Goal: Transaction & Acquisition: Download file/media

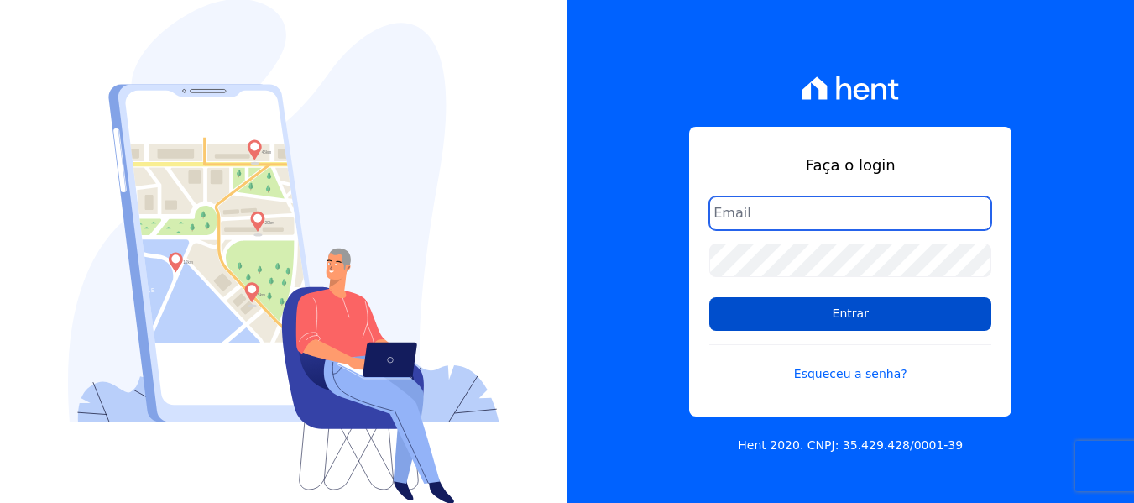
type input "financeiro@genesisempreendimentos.com.br"
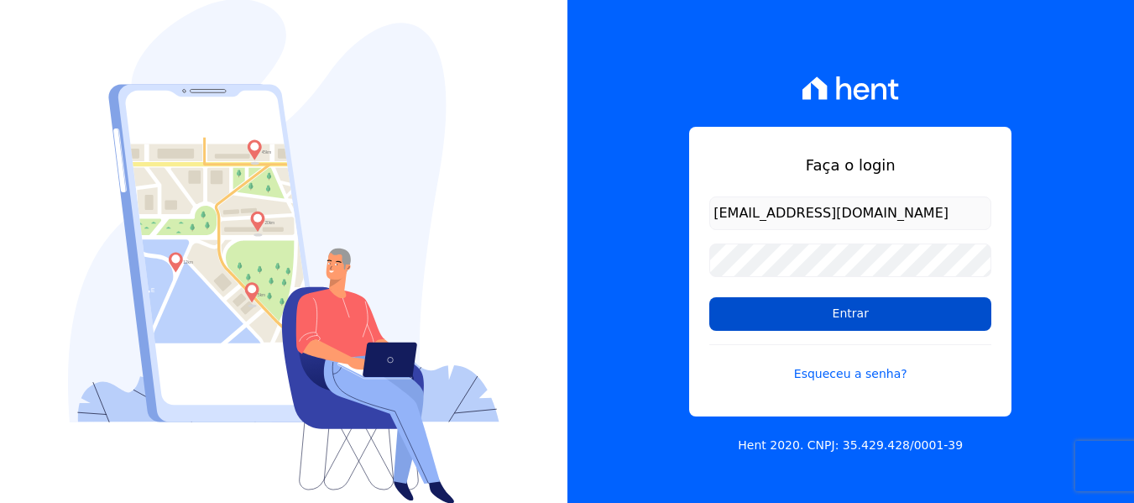
click at [797, 318] on input "Entrar" at bounding box center [850, 314] width 282 height 34
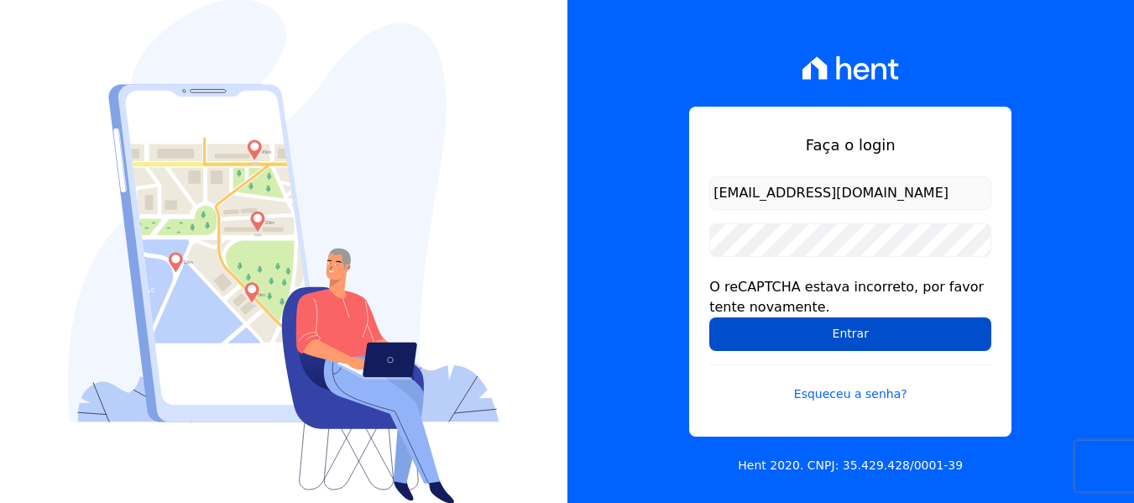
click at [800, 331] on input "Entrar" at bounding box center [850, 334] width 282 height 34
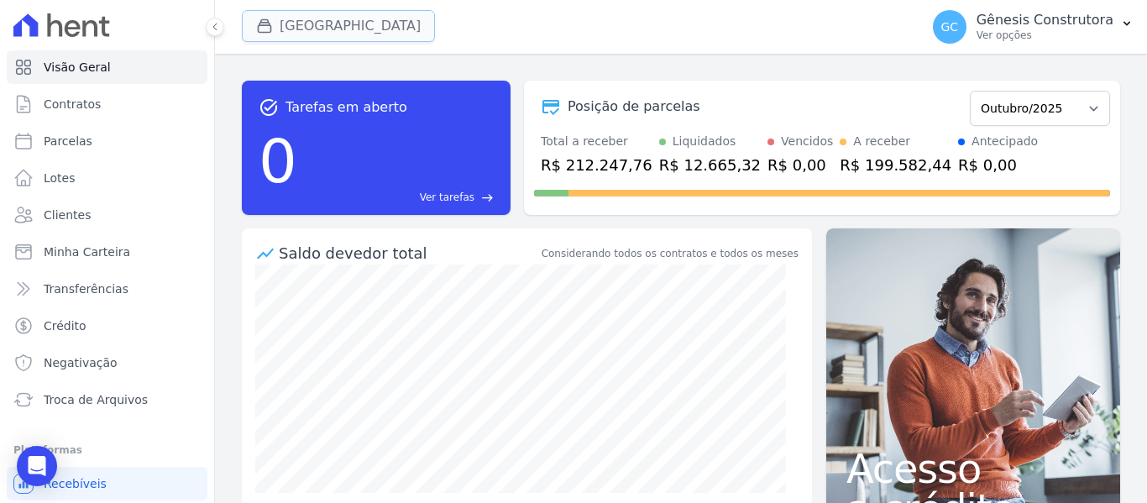
click at [344, 18] on button "[GEOGRAPHIC_DATA]" at bounding box center [338, 26] width 193 height 32
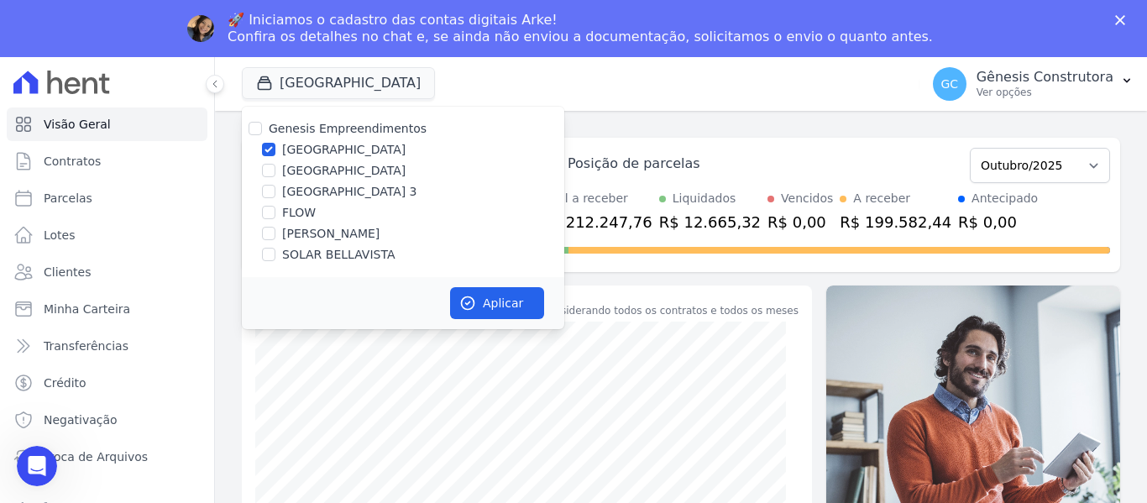
click at [365, 176] on label "Estação Nogueira 2" at bounding box center [343, 171] width 123 height 18
click at [275, 176] on input "Estação Nogueira 2" at bounding box center [268, 170] width 13 height 13
checkbox input "true"
click at [337, 147] on label "Estação Nogueira" at bounding box center [343, 150] width 123 height 18
click at [275, 147] on input "[GEOGRAPHIC_DATA]" at bounding box center [268, 149] width 13 height 13
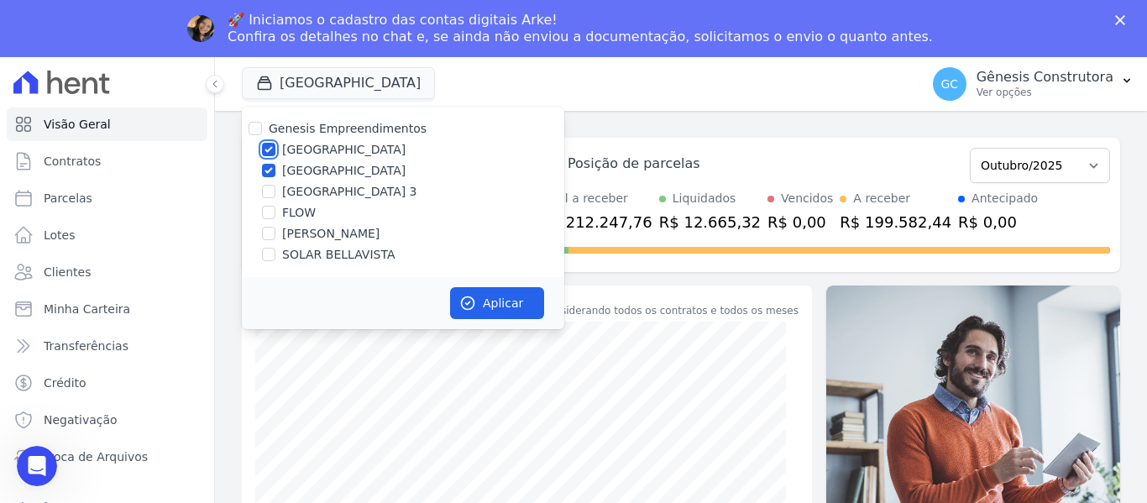
checkbox input "false"
click at [482, 303] on button "Aplicar" at bounding box center [497, 303] width 94 height 32
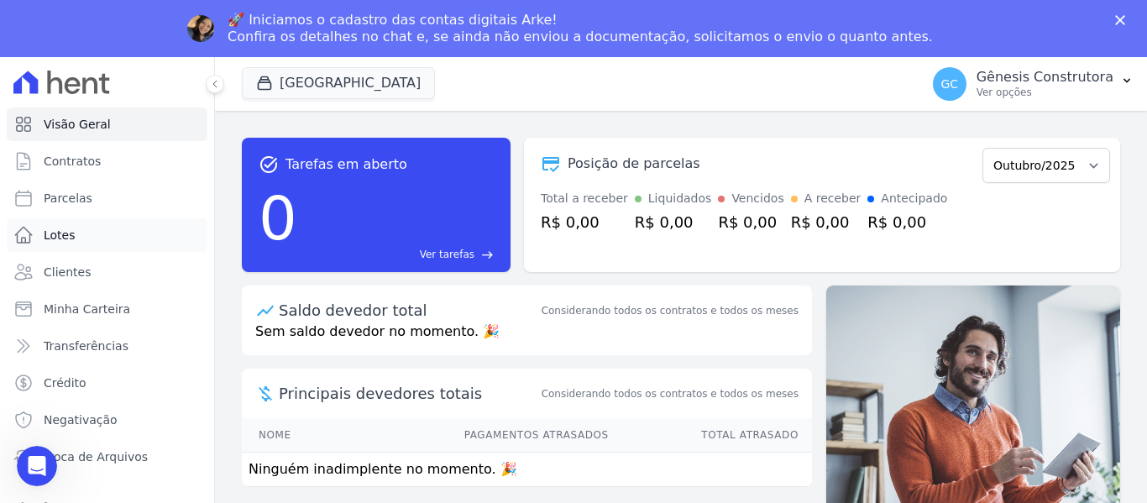
scroll to position [71, 0]
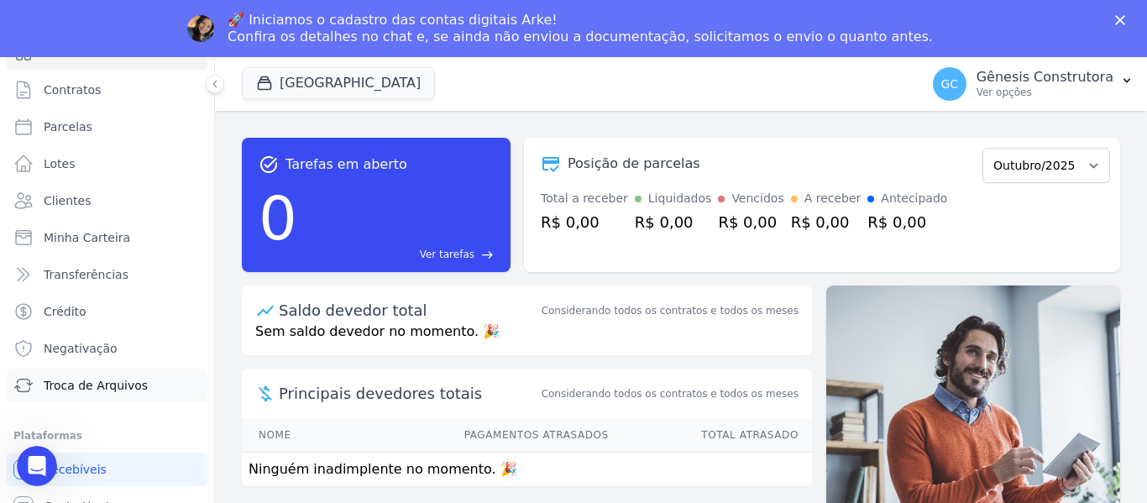
click at [102, 389] on span "Troca de Arquivos" at bounding box center [96, 385] width 104 height 17
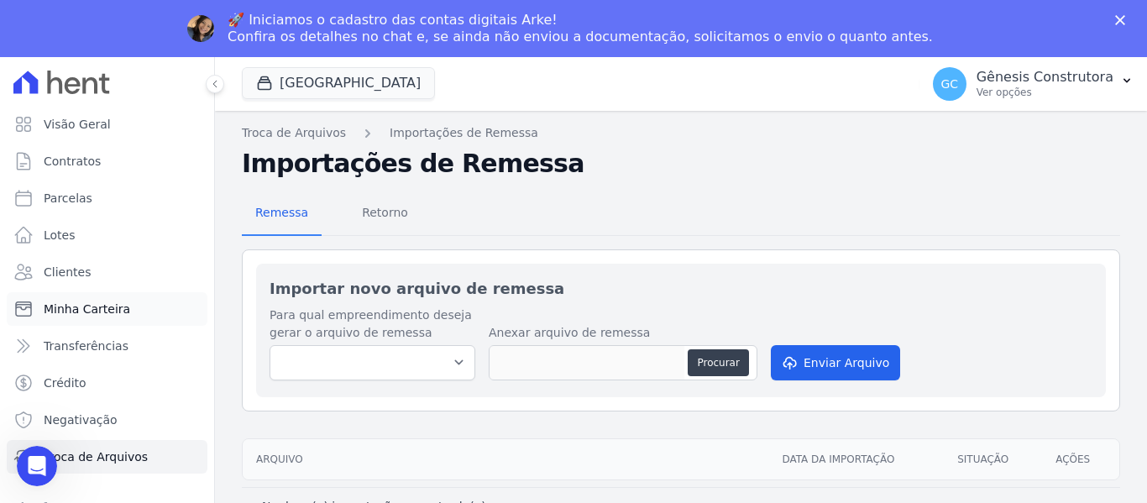
click at [108, 317] on link "Minha Carteira" at bounding box center [107, 309] width 201 height 34
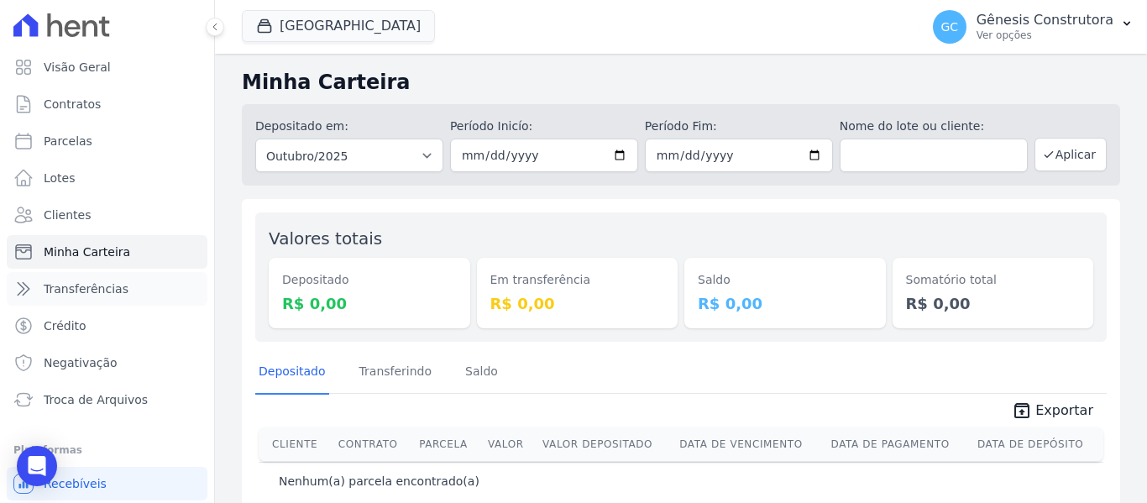
click at [106, 290] on span "Transferências" at bounding box center [86, 288] width 85 height 17
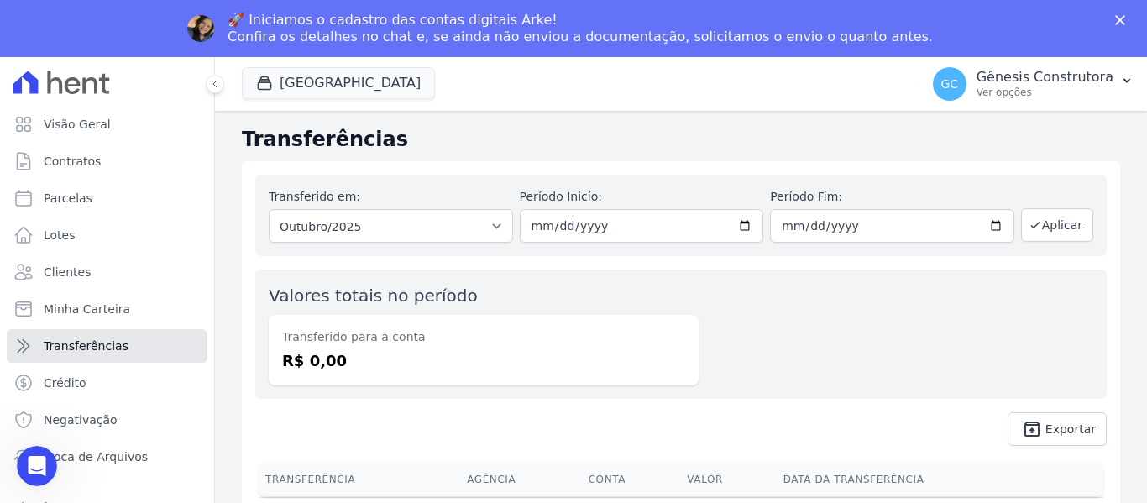
click at [106, 333] on link "Transferências" at bounding box center [107, 346] width 201 height 34
click at [129, 232] on link "Lotes" at bounding box center [107, 235] width 201 height 34
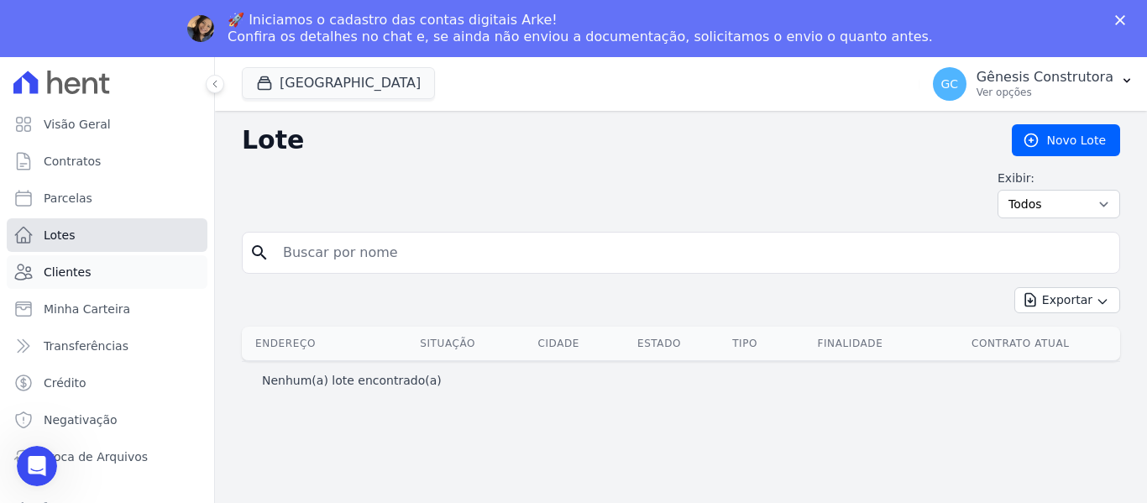
click at [123, 229] on link "Lotes" at bounding box center [107, 235] width 201 height 34
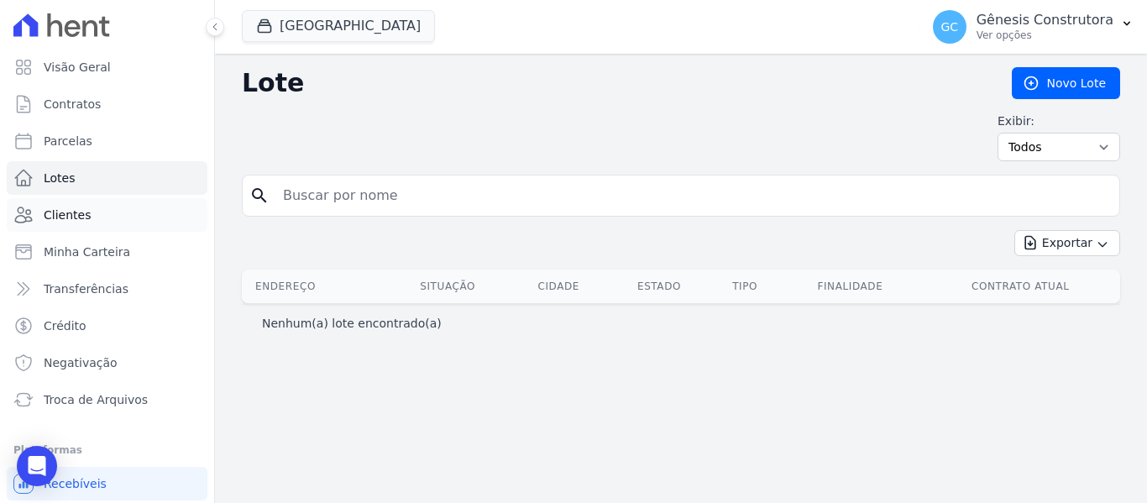
click at [124, 229] on link "Clientes" at bounding box center [107, 215] width 201 height 34
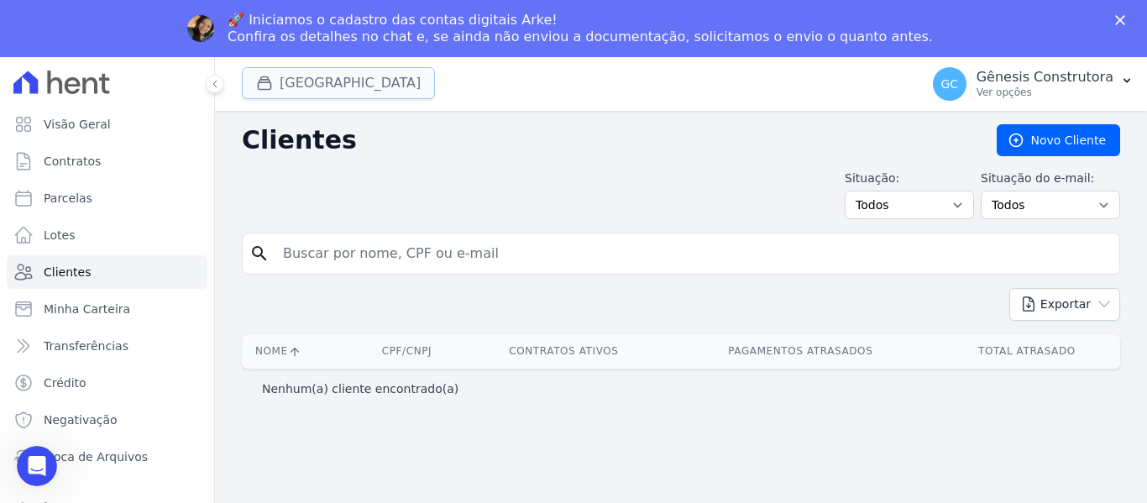
click at [351, 76] on button "[GEOGRAPHIC_DATA]" at bounding box center [338, 83] width 193 height 32
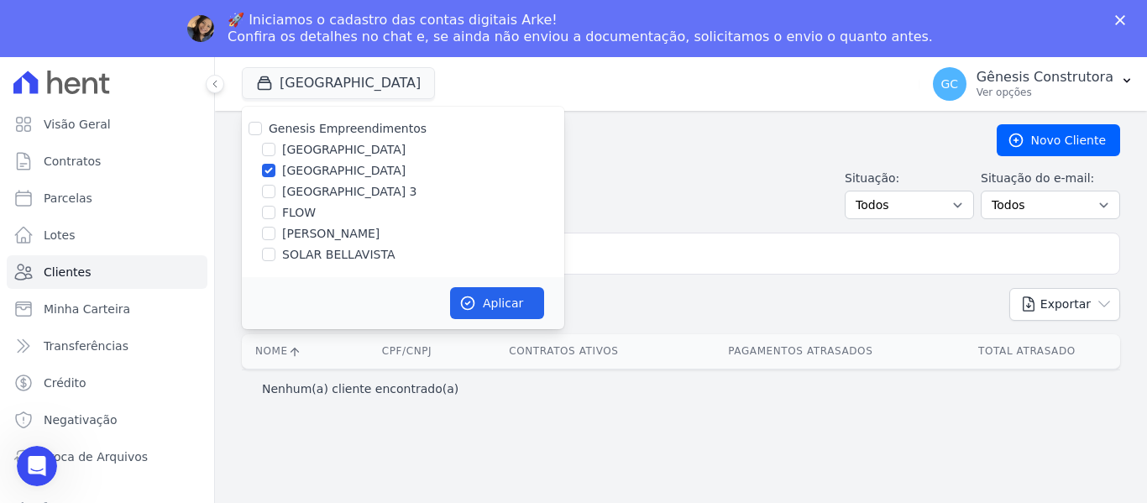
click at [299, 211] on label "FLOW" at bounding box center [299, 213] width 34 height 18
click at [275, 211] on input "FLOW" at bounding box center [268, 212] width 13 height 13
checkbox input "true"
click at [288, 171] on label "[GEOGRAPHIC_DATA]" at bounding box center [343, 171] width 123 height 18
click at [275, 171] on input "[GEOGRAPHIC_DATA]" at bounding box center [268, 170] width 13 height 13
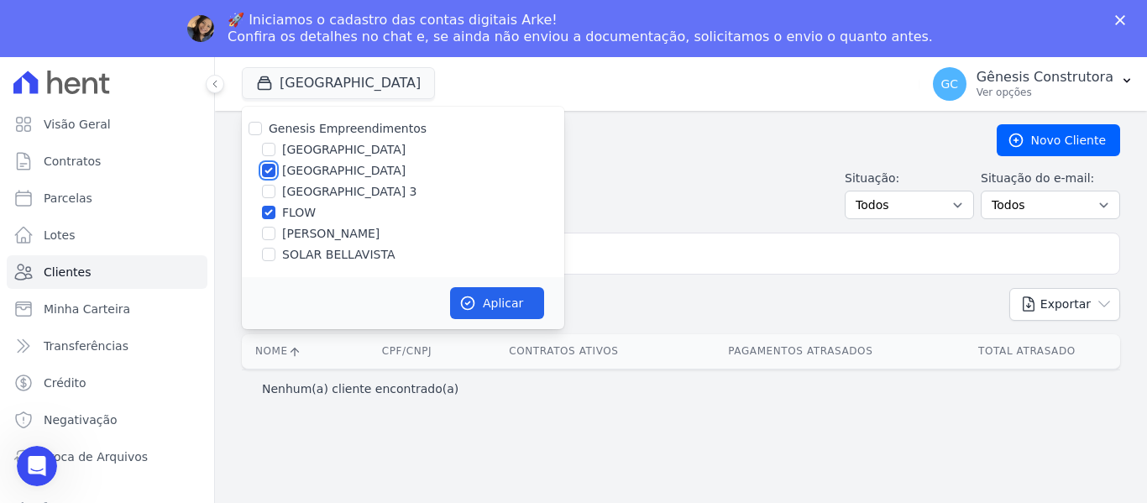
checkbox input "false"
click at [471, 306] on icon "button" at bounding box center [467, 303] width 17 height 17
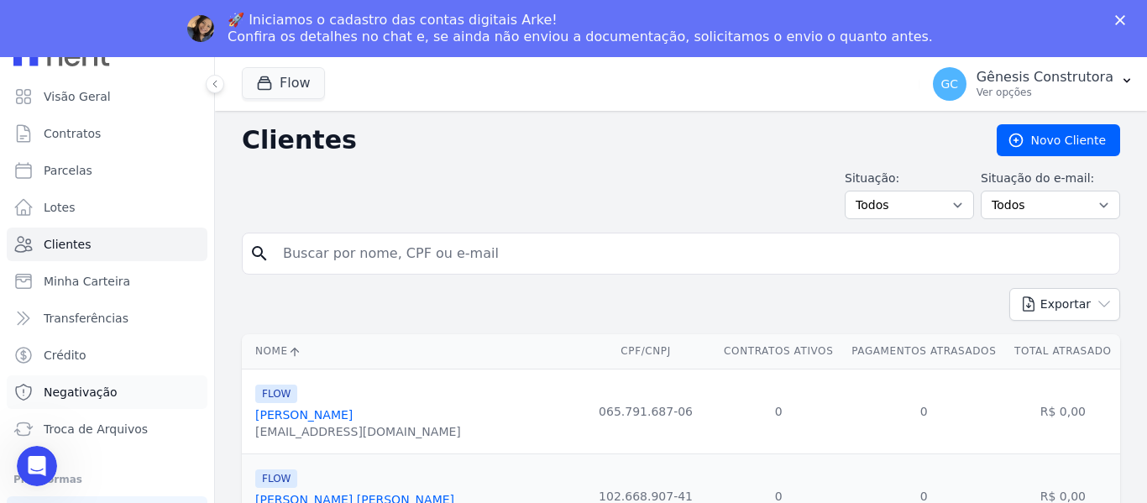
scroll to position [71, 0]
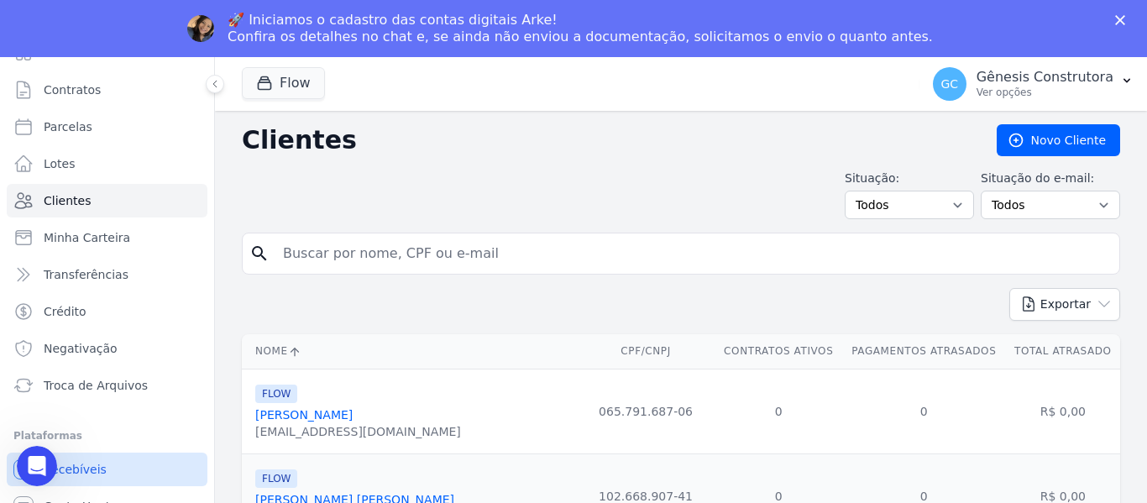
click at [126, 469] on link "Recebíveis" at bounding box center [107, 469] width 201 height 34
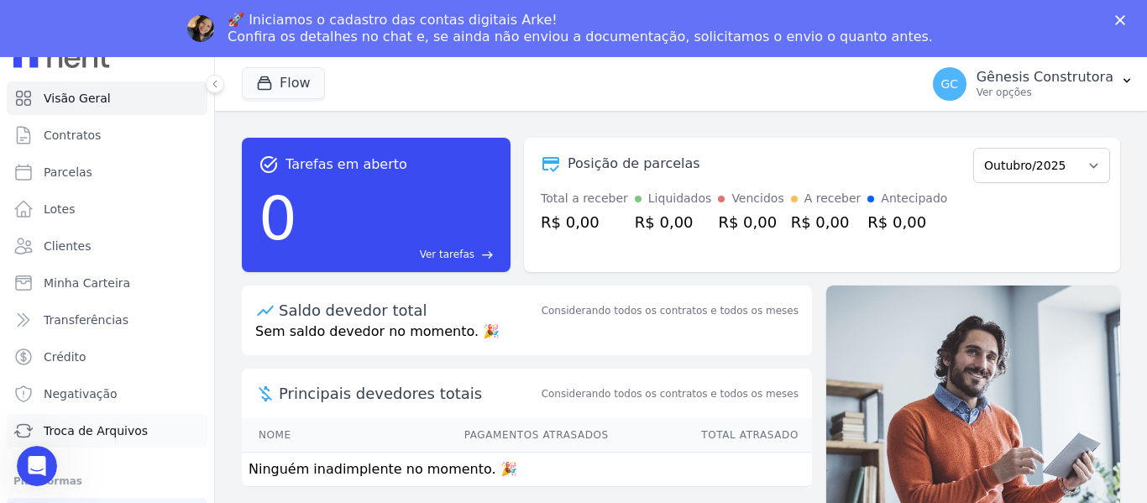
scroll to position [71, 0]
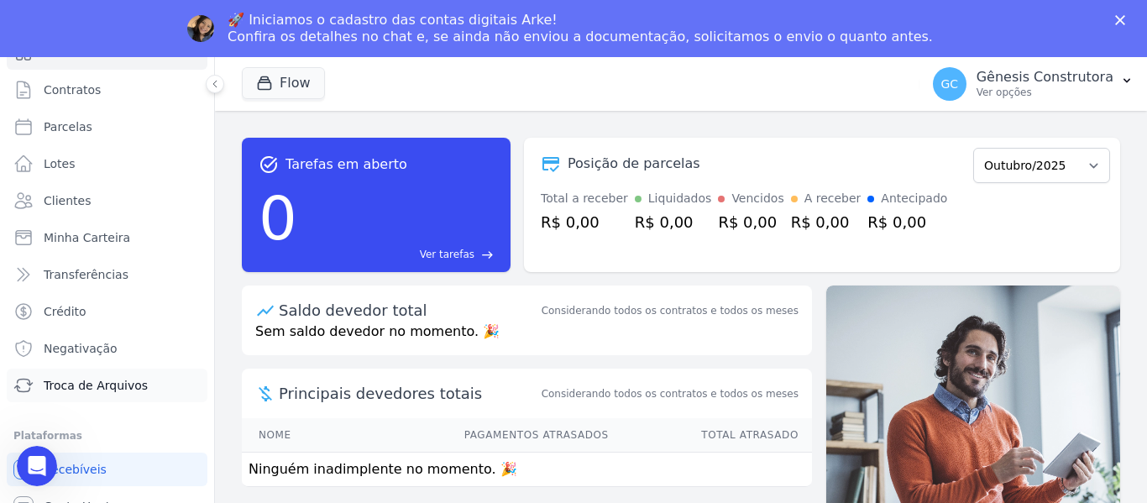
click at [133, 394] on link "Troca de Arquivos" at bounding box center [107, 385] width 201 height 34
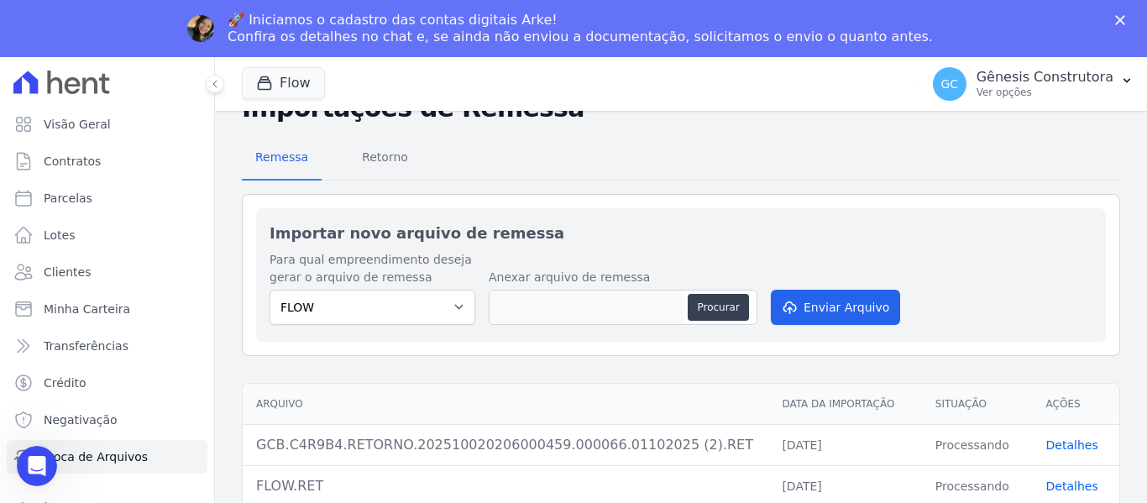
scroll to position [84, 0]
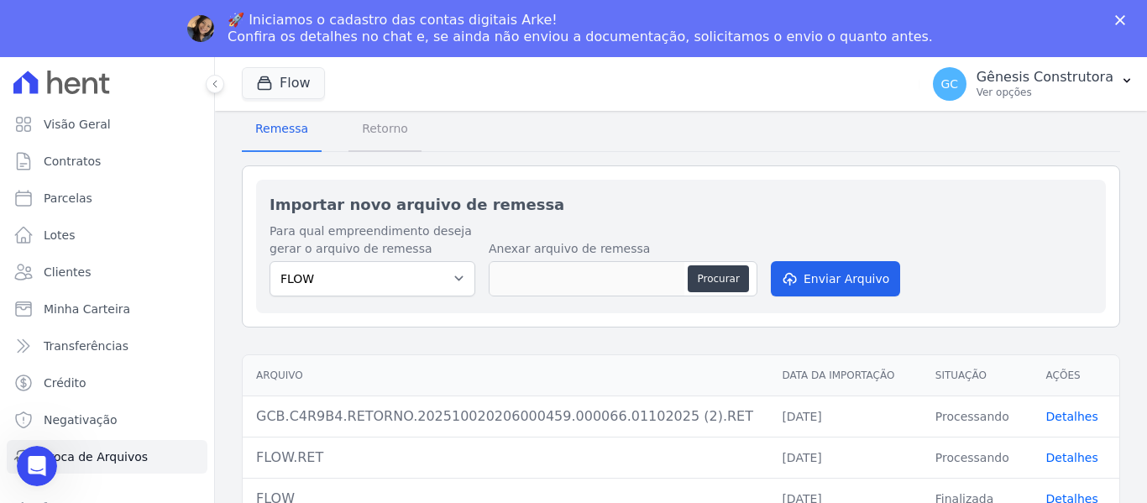
click at [374, 128] on span "Retorno" at bounding box center [385, 129] width 66 height 34
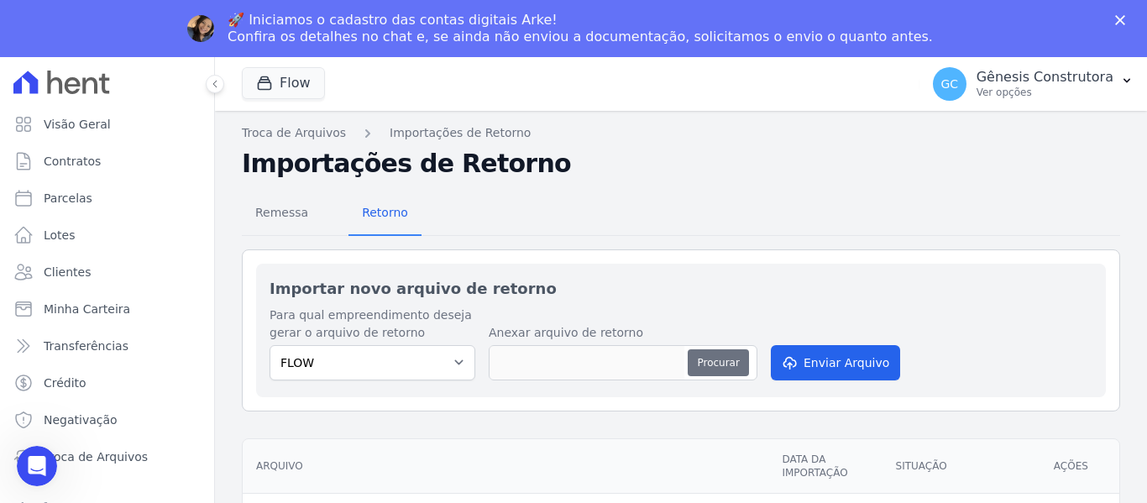
click at [741, 361] on button "Procurar" at bounding box center [717, 362] width 60 height 27
type input "GCB.C4R9B4.RETORNO.202510090205050640.000070.08102025.RET"
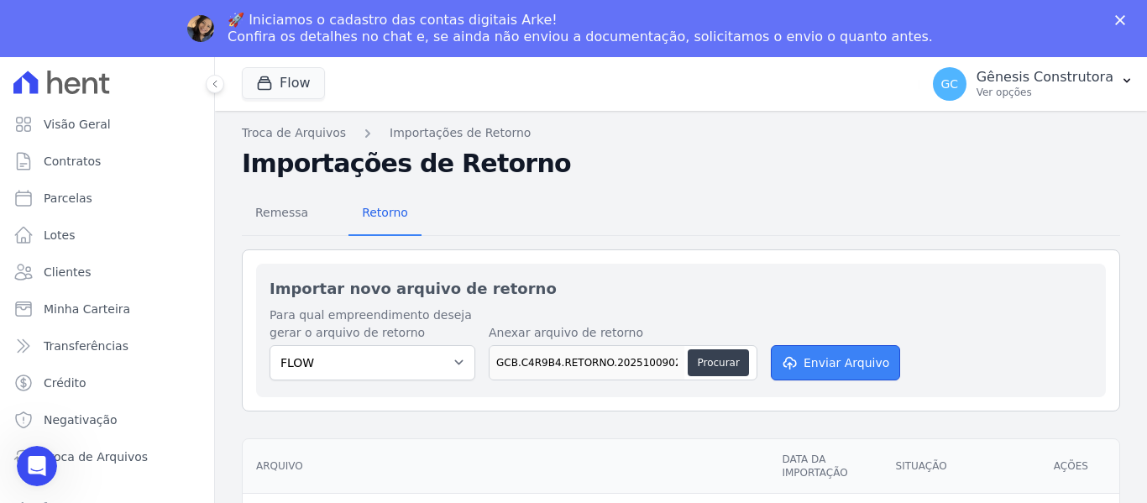
click at [792, 361] on icon "submit" at bounding box center [789, 363] width 12 height 13
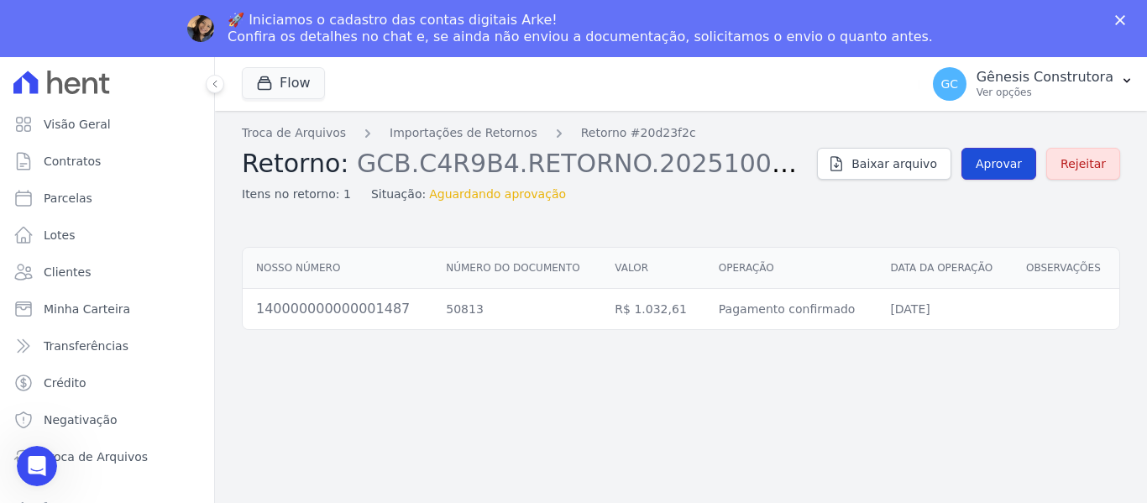
click at [1032, 172] on link "Aprovar" at bounding box center [998, 164] width 75 height 32
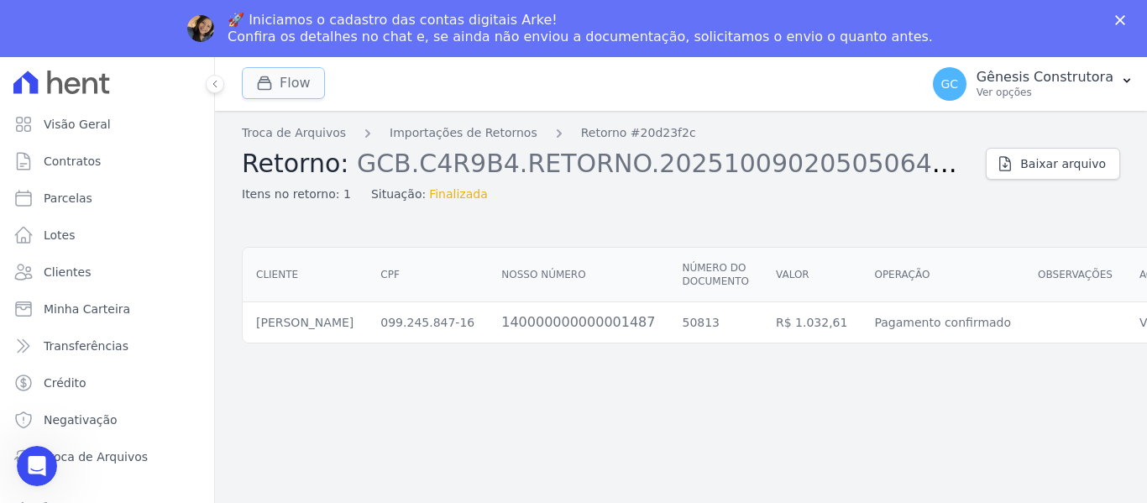
click at [280, 84] on button "Flow" at bounding box center [283, 83] width 83 height 32
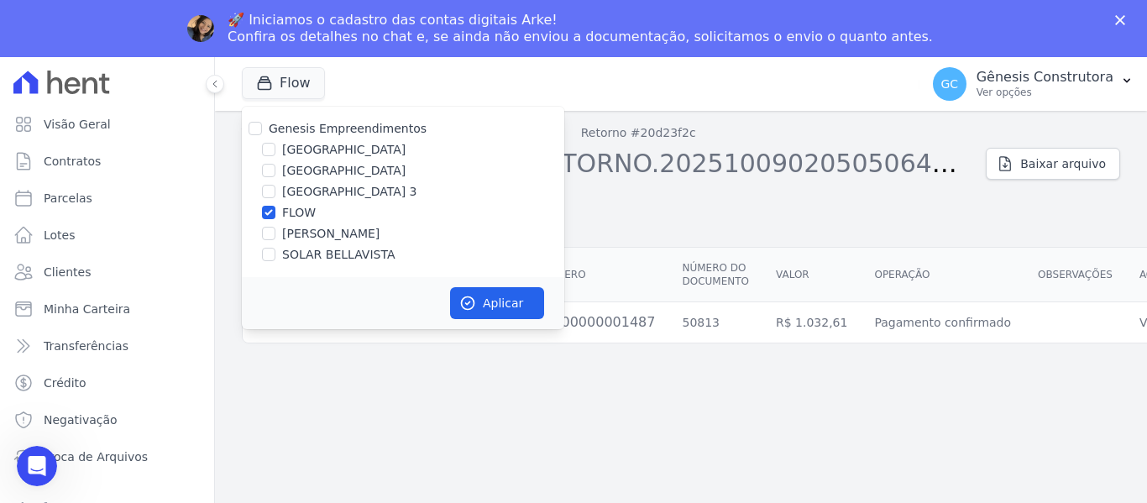
click at [305, 254] on label "SOLAR BELLAVISTA" at bounding box center [338, 255] width 112 height 18
click at [275, 254] on input "SOLAR BELLAVISTA" at bounding box center [268, 254] width 13 height 13
checkbox input "true"
click at [295, 216] on label "FLOW" at bounding box center [299, 213] width 34 height 18
click at [275, 216] on input "FLOW" at bounding box center [268, 212] width 13 height 13
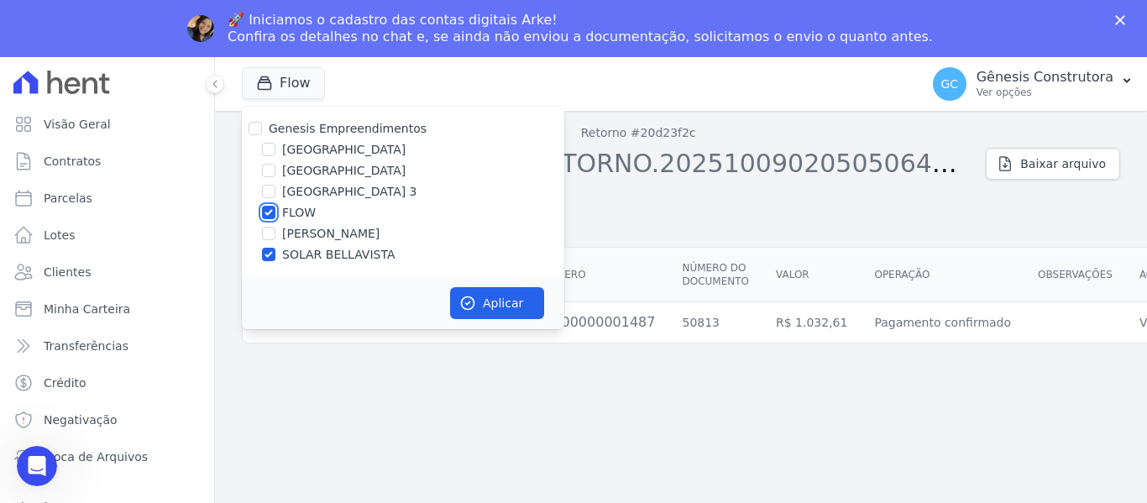
checkbox input "false"
click at [470, 303] on icon "button" at bounding box center [467, 303] width 17 height 17
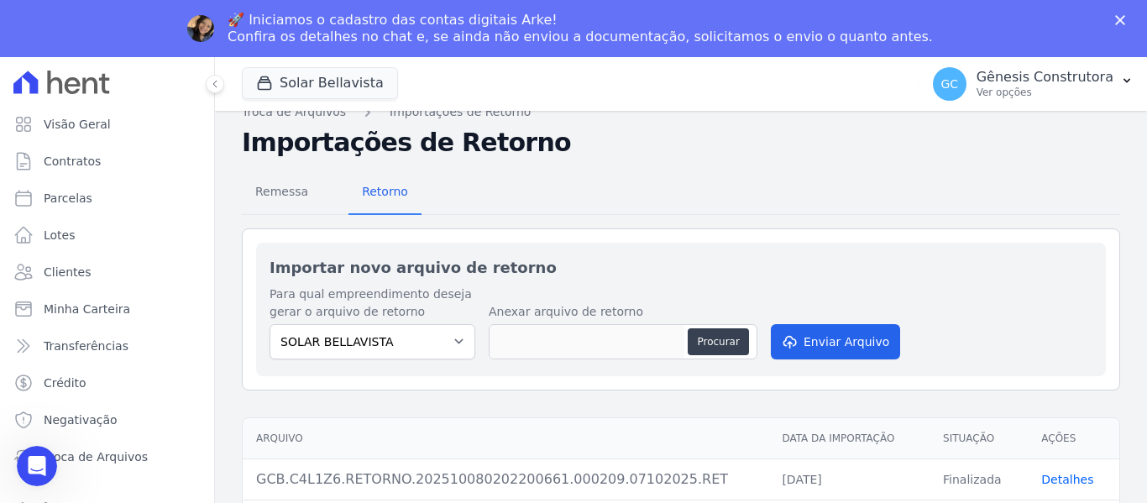
scroll to position [168, 0]
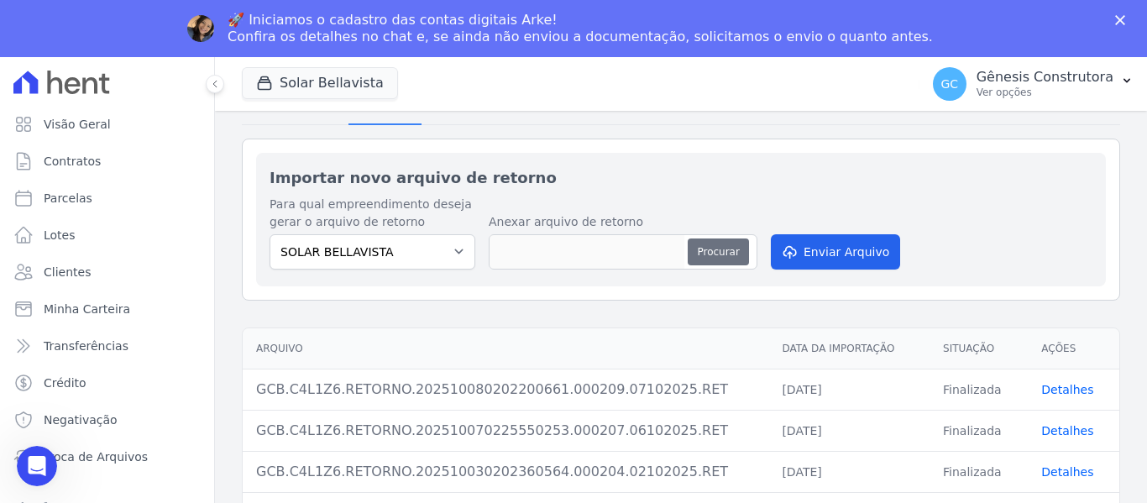
click at [698, 256] on button "Procurar" at bounding box center [717, 251] width 60 height 27
type input "GCB.C4L1Z6.RETORNO.202510090204510867.000210.08102025.RET"
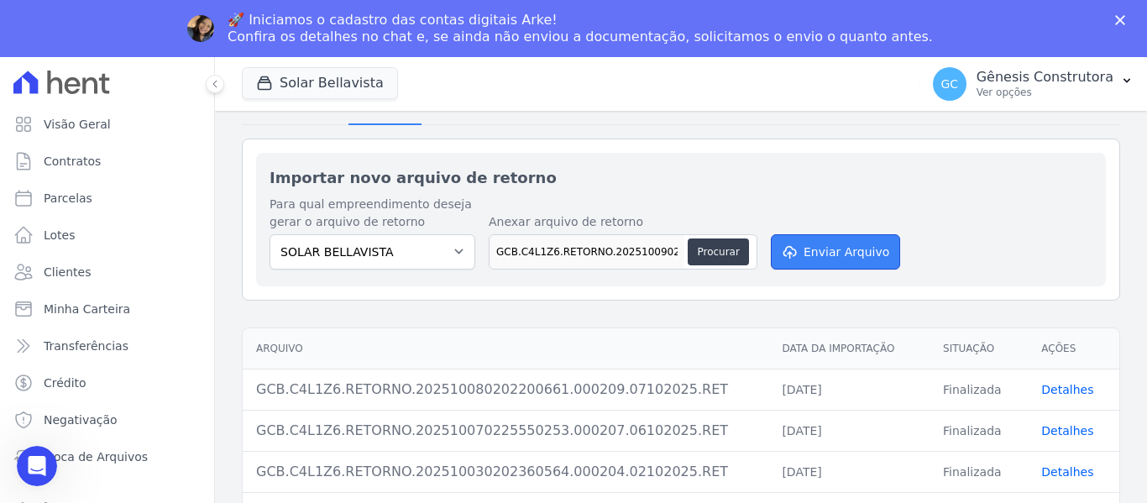
click at [832, 248] on button "Enviar Arquivo" at bounding box center [835, 251] width 129 height 35
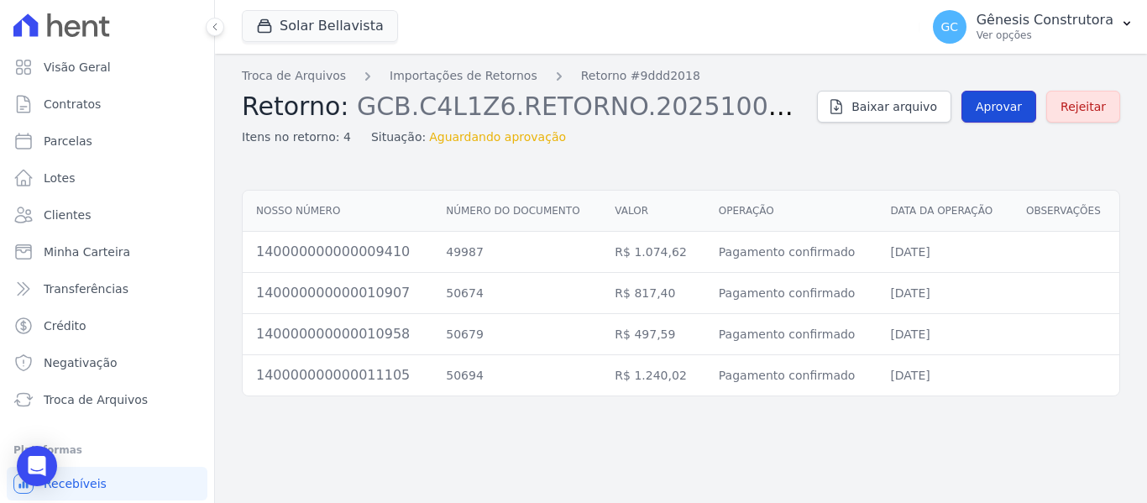
click at [1008, 104] on span "Aprovar" at bounding box center [998, 106] width 46 height 17
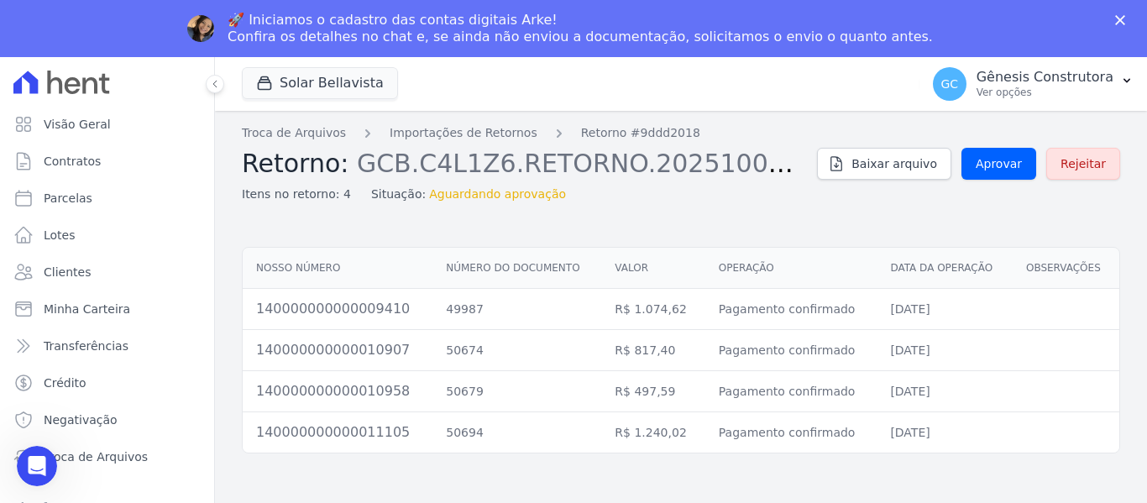
drag, startPoint x: 1008, startPoint y: 104, endPoint x: 1005, endPoint y: 121, distance: 17.1
click at [1009, 104] on div "GC Gênesis Construtora Ver opções Perfil do empreendimento Faturas Importar rem…" at bounding box center [1032, 84] width 227 height 54
drag, startPoint x: 1003, startPoint y: 125, endPoint x: 999, endPoint y: 150, distance: 25.5
click at [999, 140] on div "Troca de Arquivos Importações de Retornos Retorno #9ddd2018 Retorno: GCB.C4L1Z6…" at bounding box center [681, 163] width 878 height 79
click at [999, 152] on link "Aprovar" at bounding box center [998, 164] width 75 height 32
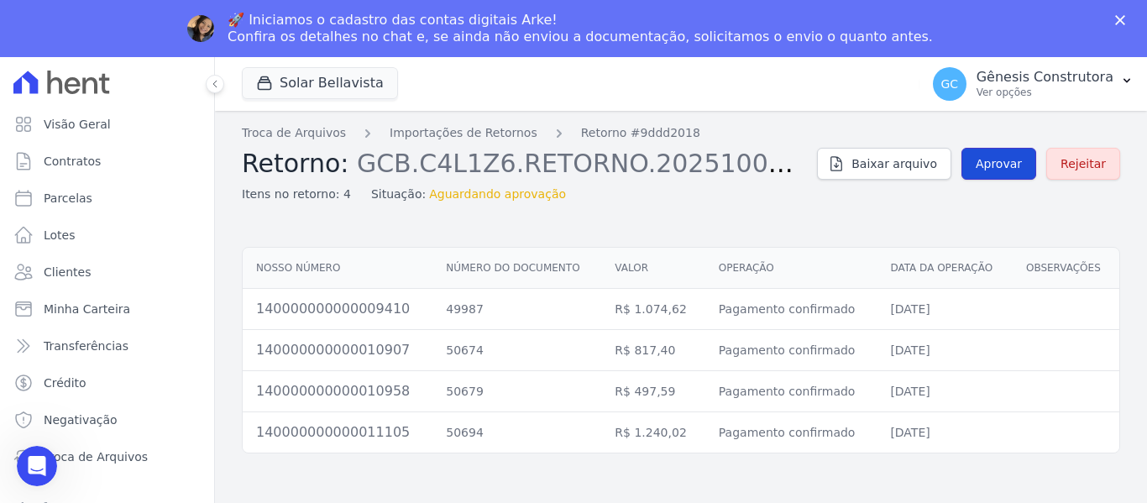
click at [988, 152] on link "Aprovar" at bounding box center [998, 164] width 75 height 32
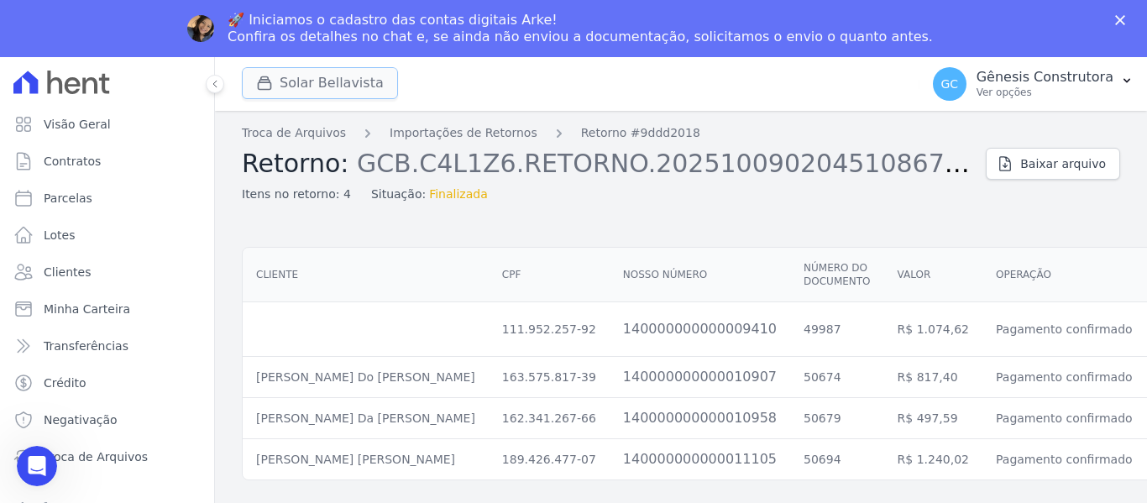
click at [373, 85] on button "Solar Bellavista" at bounding box center [320, 83] width 156 height 32
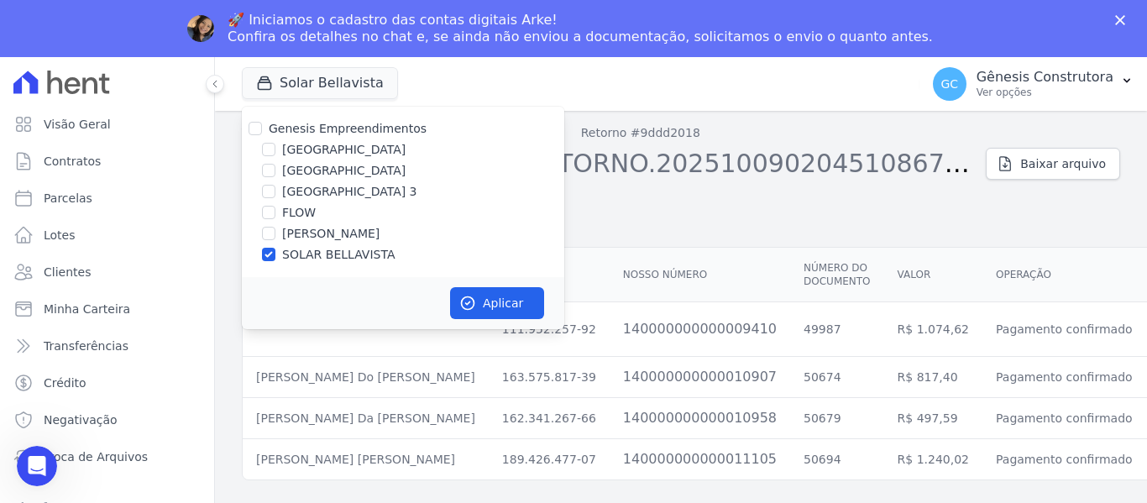
click at [293, 253] on label "SOLAR BELLAVISTA" at bounding box center [338, 255] width 112 height 18
click at [275, 253] on input "SOLAR BELLAVISTA" at bounding box center [268, 254] width 13 height 13
checkbox input "false"
click at [298, 151] on label "[GEOGRAPHIC_DATA]" at bounding box center [343, 150] width 123 height 18
click at [275, 151] on input "[GEOGRAPHIC_DATA]" at bounding box center [268, 149] width 13 height 13
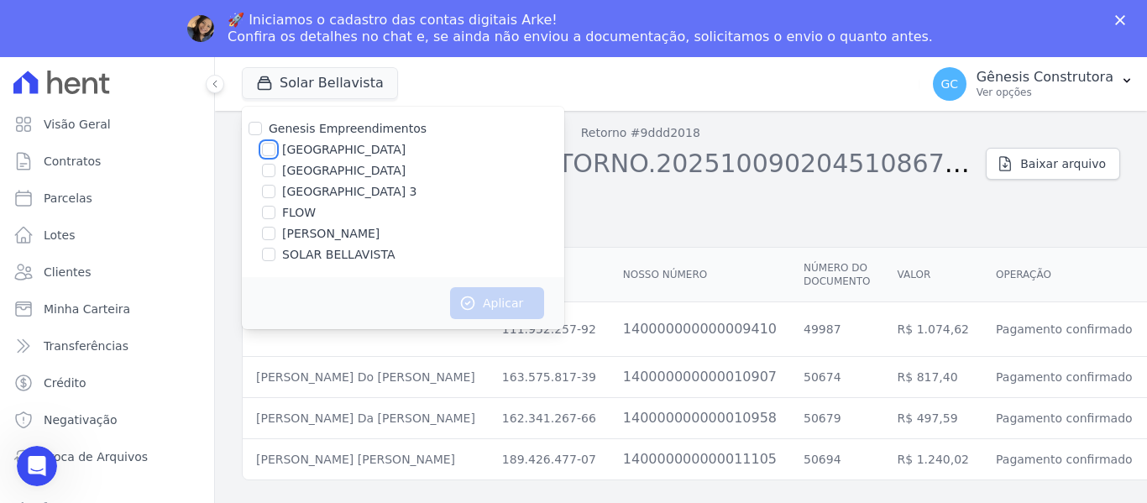
checkbox input "true"
click at [482, 303] on button "Aplicar" at bounding box center [497, 303] width 94 height 32
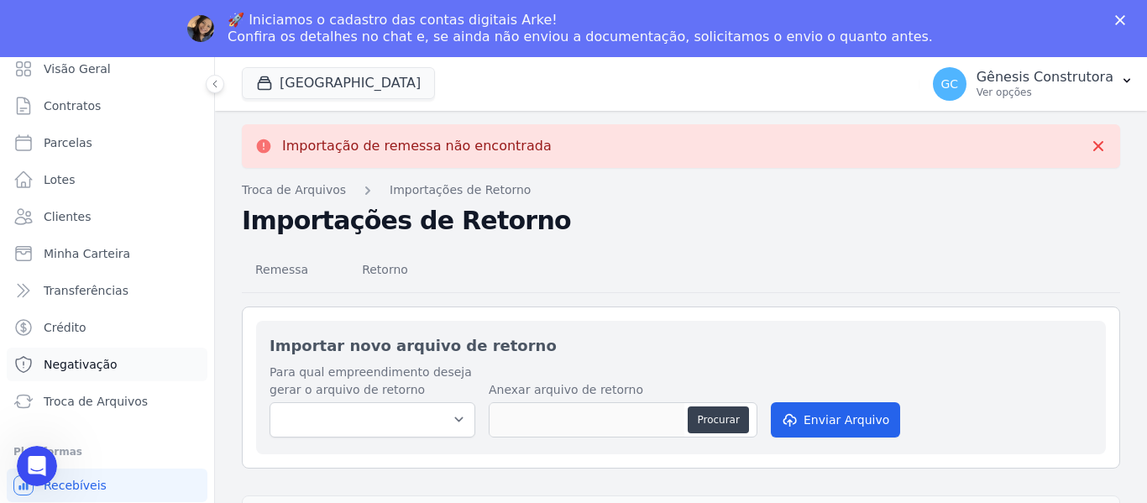
scroll to position [71, 0]
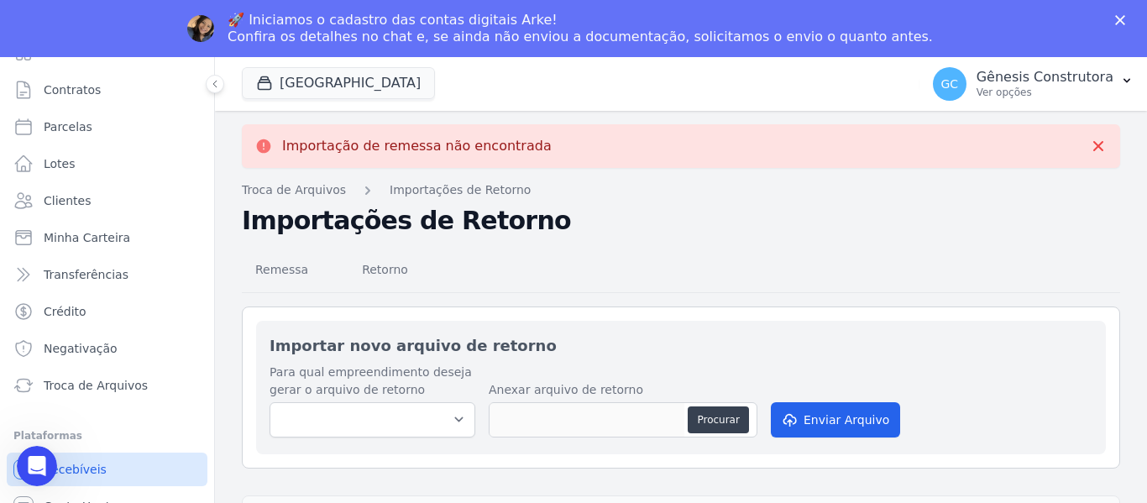
click at [106, 477] on link "Recebíveis" at bounding box center [107, 469] width 201 height 34
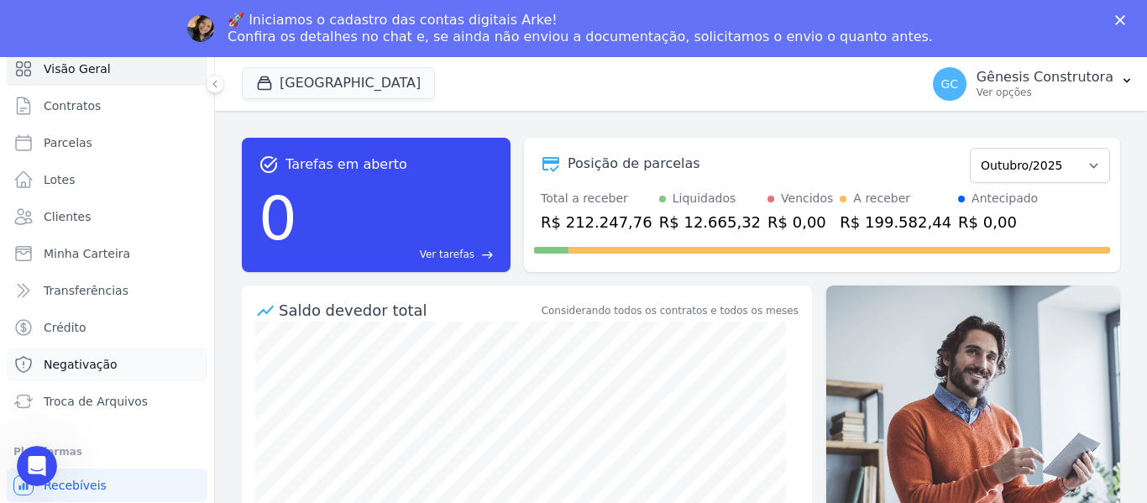
scroll to position [71, 0]
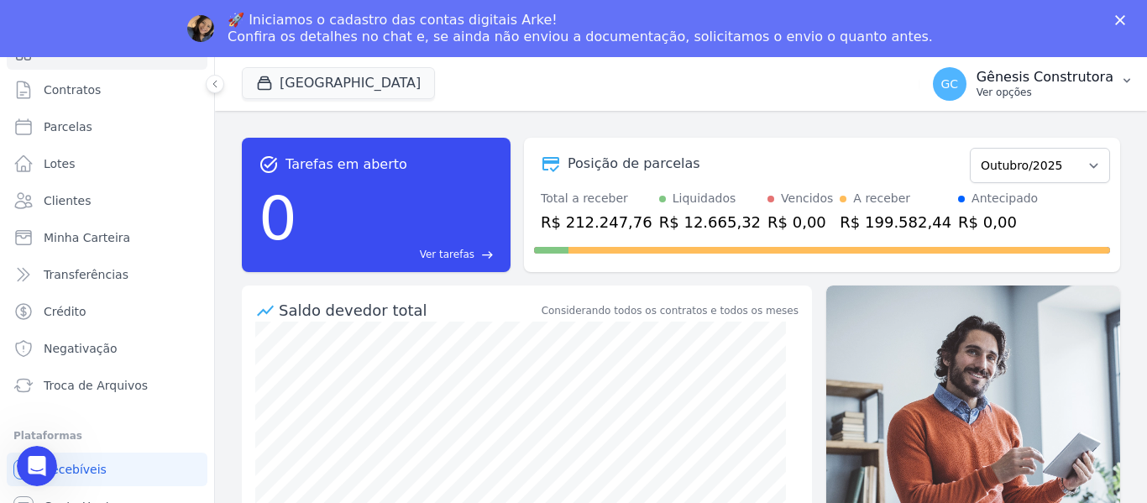
click at [1036, 88] on p "Ver opções" at bounding box center [1044, 92] width 137 height 13
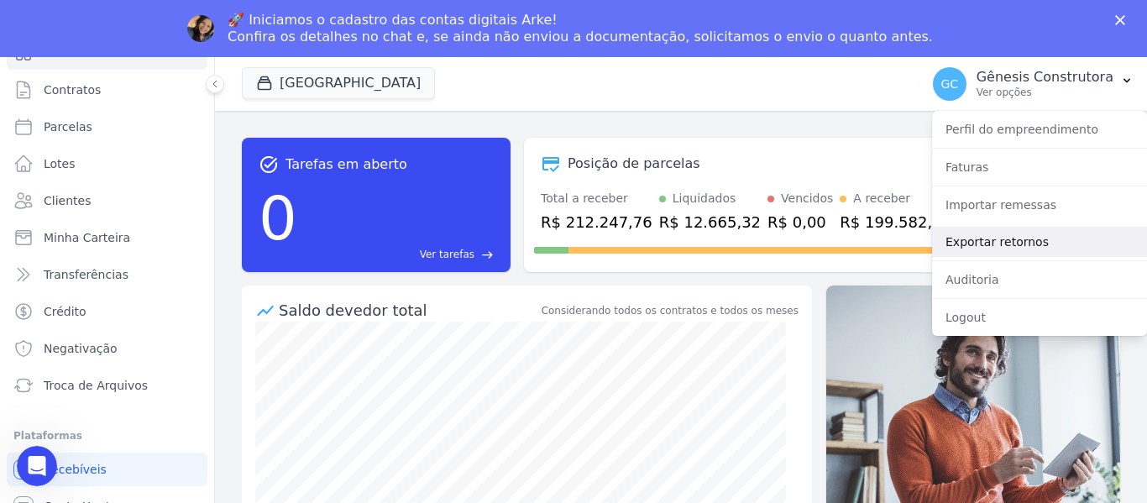
click at [1031, 244] on link "Exportar retornos" at bounding box center [1039, 242] width 215 height 30
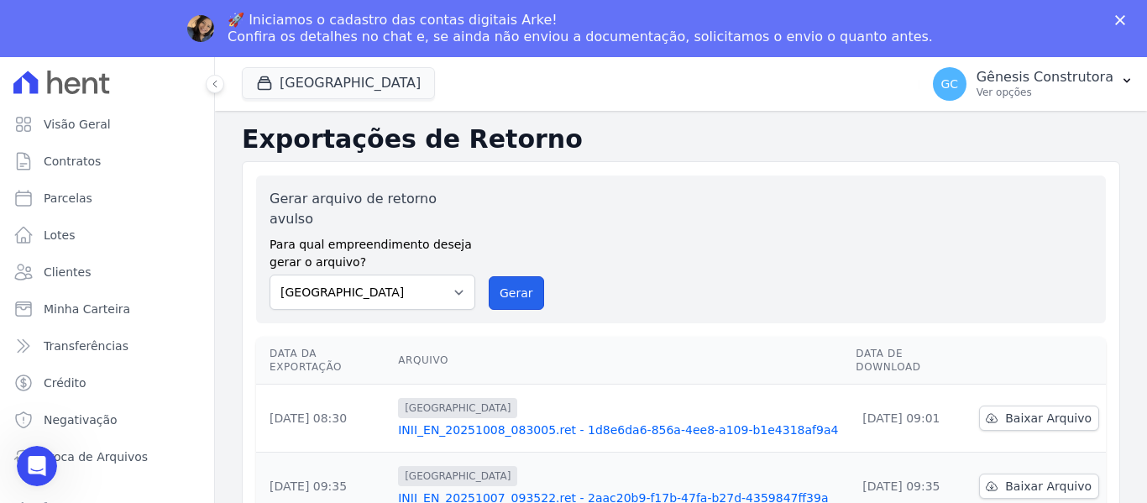
drag, startPoint x: 493, startPoint y: 266, endPoint x: 611, endPoint y: 131, distance: 179.6
click at [494, 276] on button "Gerar" at bounding box center [516, 293] width 55 height 34
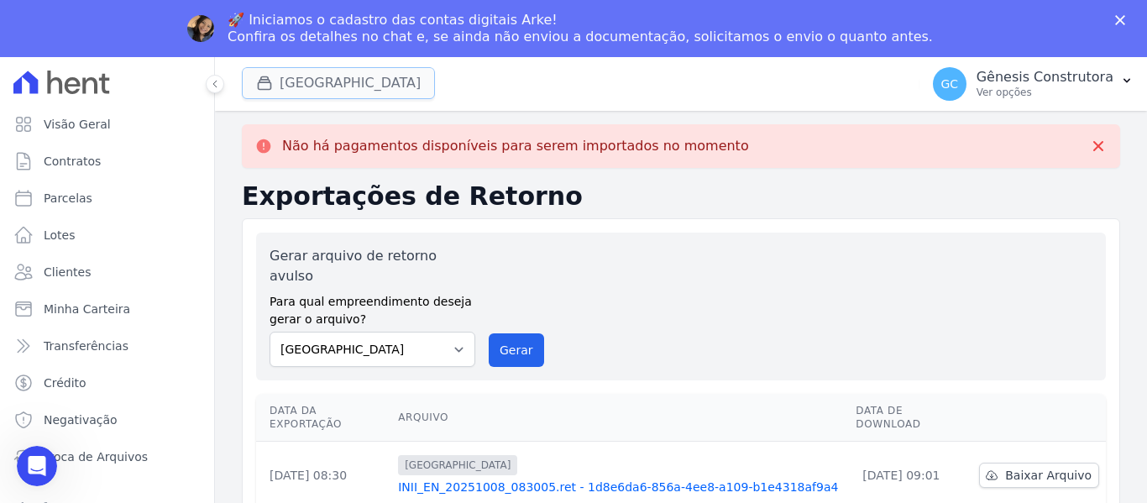
click at [355, 97] on button "[GEOGRAPHIC_DATA]" at bounding box center [338, 83] width 193 height 32
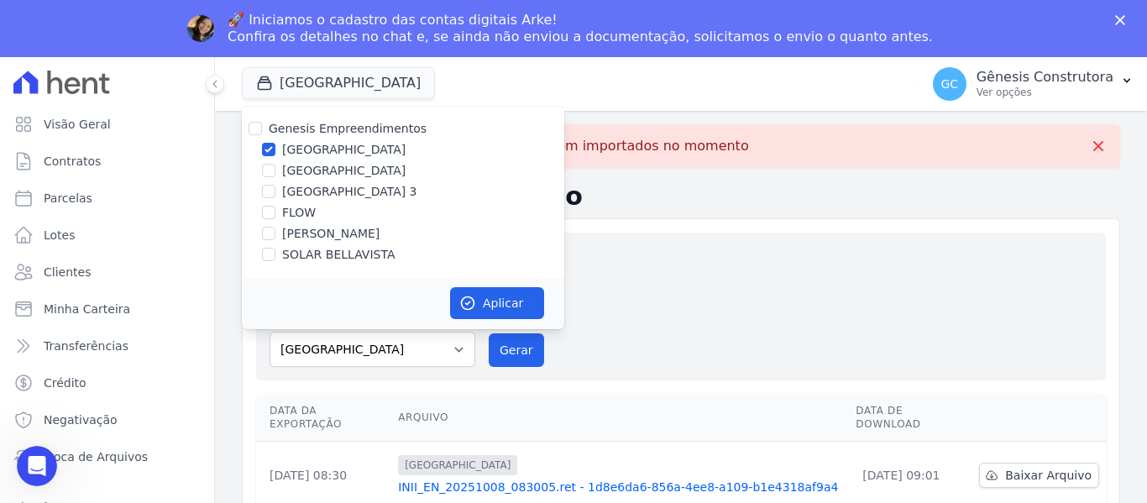
click at [368, 175] on label "[GEOGRAPHIC_DATA]" at bounding box center [343, 171] width 123 height 18
click at [275, 175] on input "[GEOGRAPHIC_DATA]" at bounding box center [268, 170] width 13 height 13
click at [361, 173] on label "[GEOGRAPHIC_DATA]" at bounding box center [343, 171] width 123 height 18
click at [275, 173] on input "[GEOGRAPHIC_DATA]" at bounding box center [268, 170] width 13 height 13
checkbox input "false"
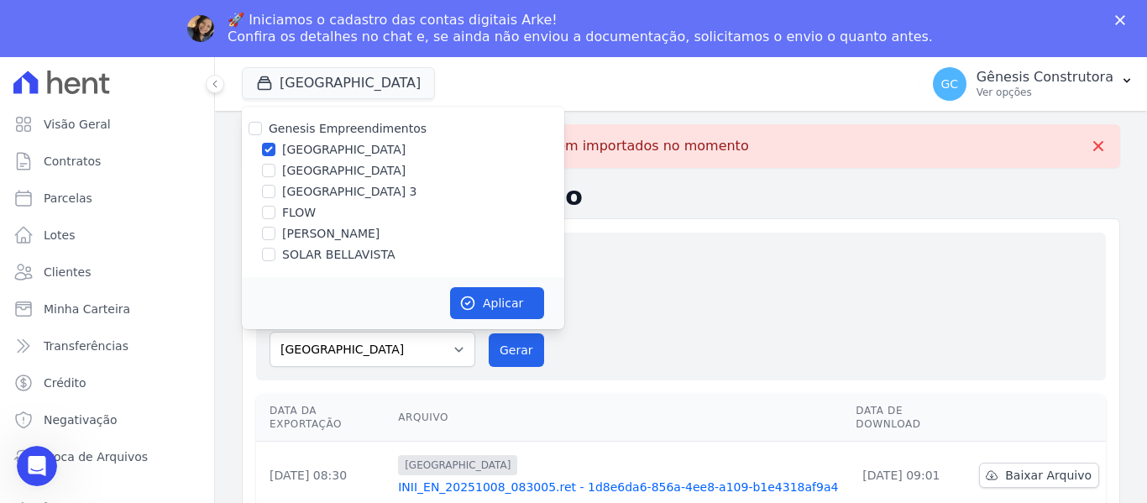
click at [355, 149] on label "[GEOGRAPHIC_DATA]" at bounding box center [343, 150] width 123 height 18
click at [275, 149] on input "[GEOGRAPHIC_DATA]" at bounding box center [268, 149] width 13 height 13
checkbox input "false"
click at [359, 187] on label "[GEOGRAPHIC_DATA] 3" at bounding box center [349, 192] width 135 height 18
click at [275, 187] on input "[GEOGRAPHIC_DATA] 3" at bounding box center [268, 191] width 13 height 13
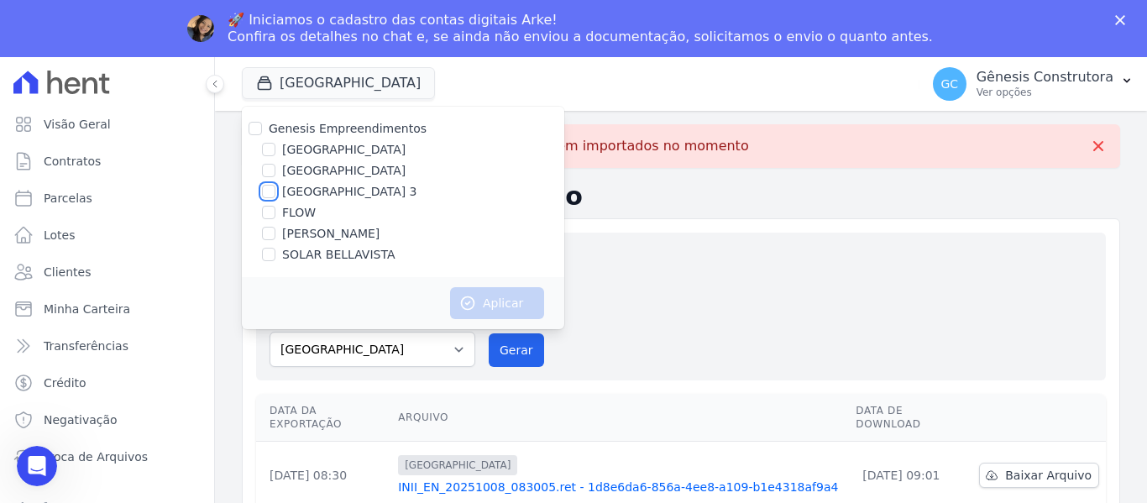
checkbox input "true"
click at [473, 302] on icon "button" at bounding box center [468, 303] width 13 height 13
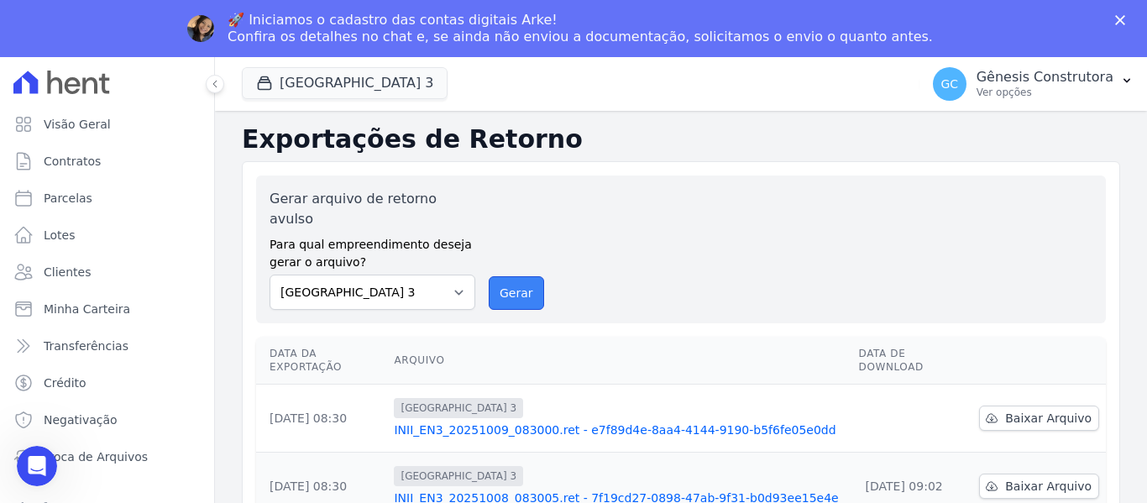
click at [508, 276] on button "Gerar" at bounding box center [516, 293] width 55 height 34
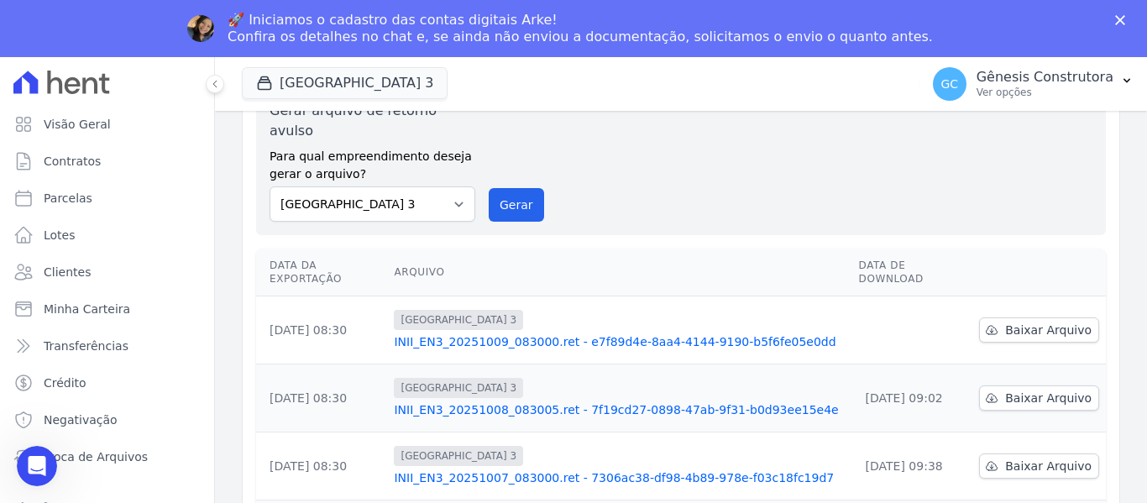
scroll to position [168, 0]
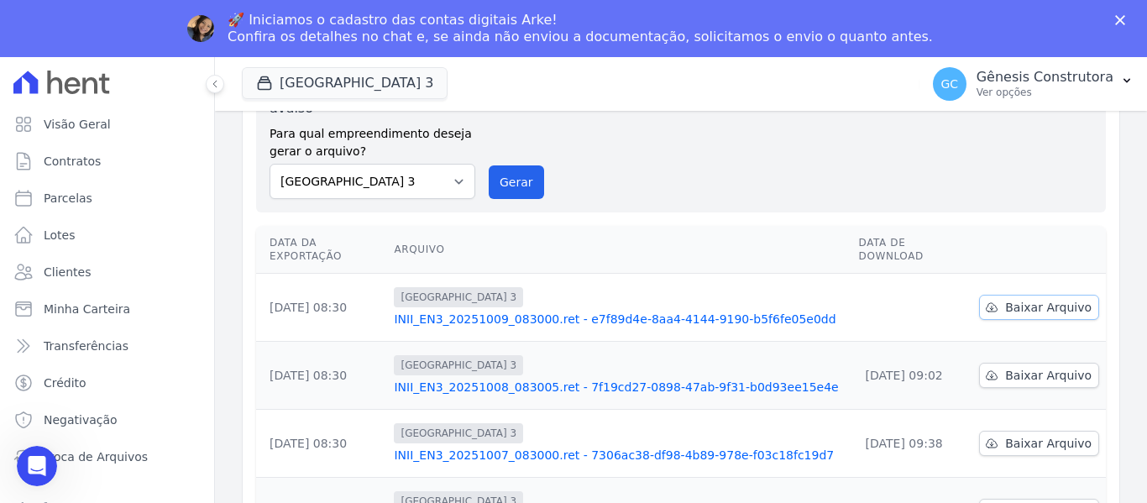
click at [1011, 299] on span "Baixar Arquivo" at bounding box center [1048, 307] width 86 height 17
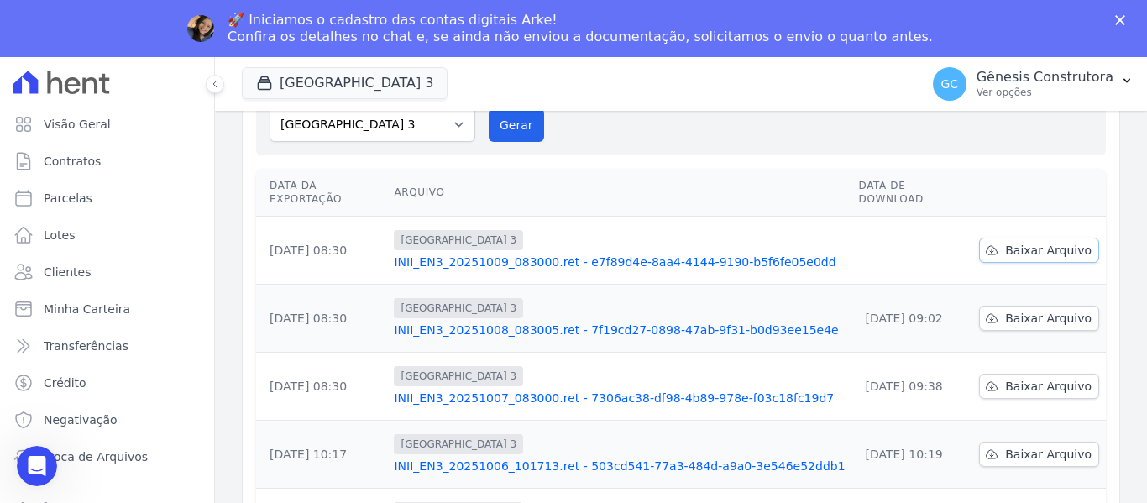
scroll to position [111, 0]
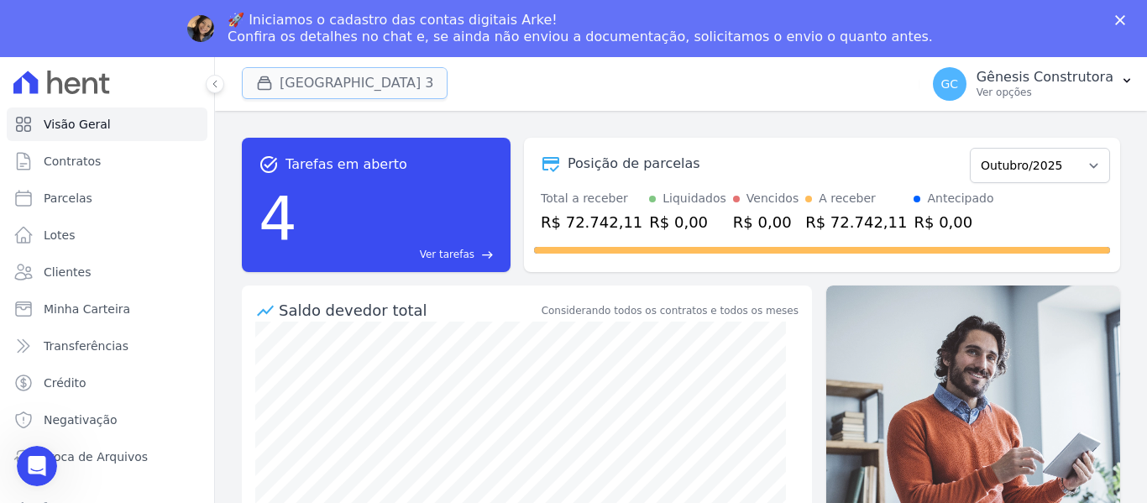
click at [374, 79] on button "[GEOGRAPHIC_DATA] 3" at bounding box center [345, 83] width 206 height 32
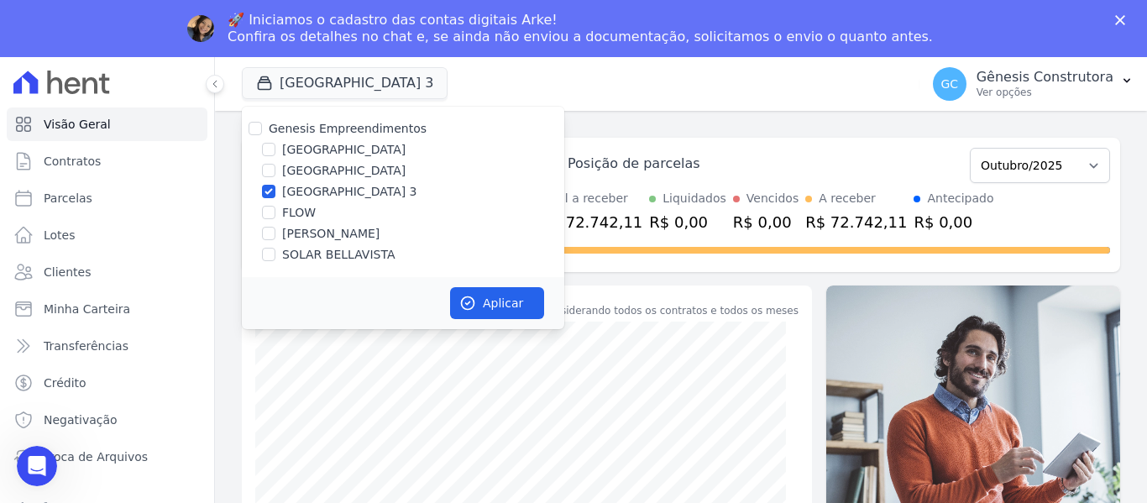
click at [373, 171] on label "[GEOGRAPHIC_DATA]" at bounding box center [343, 171] width 123 height 18
click at [275, 171] on input "[GEOGRAPHIC_DATA]" at bounding box center [268, 170] width 13 height 13
checkbox input "true"
click at [357, 187] on label "[GEOGRAPHIC_DATA] 3" at bounding box center [349, 192] width 135 height 18
click at [275, 187] on input "[GEOGRAPHIC_DATA] 3" at bounding box center [268, 191] width 13 height 13
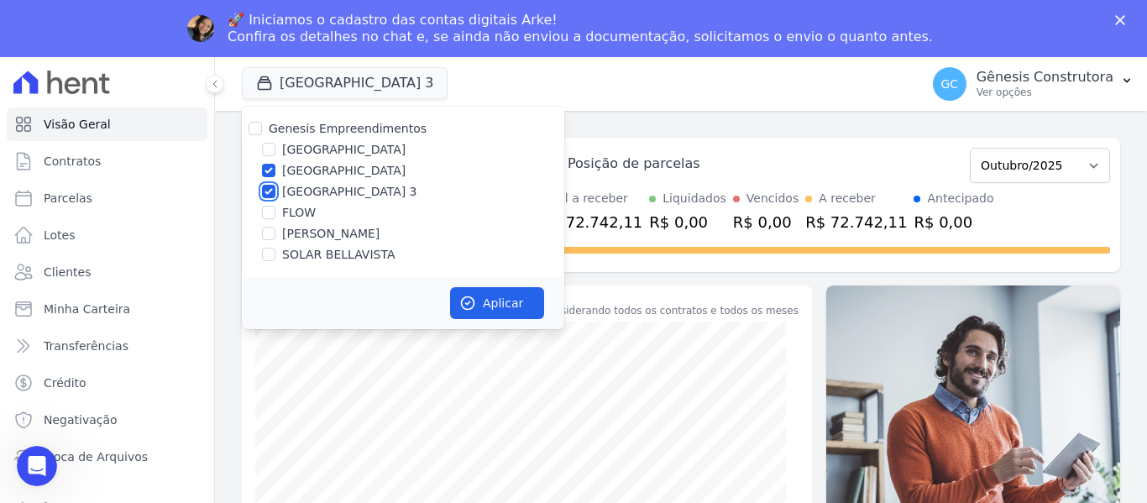
checkbox input "false"
click at [491, 302] on button "Aplicar" at bounding box center [497, 303] width 94 height 32
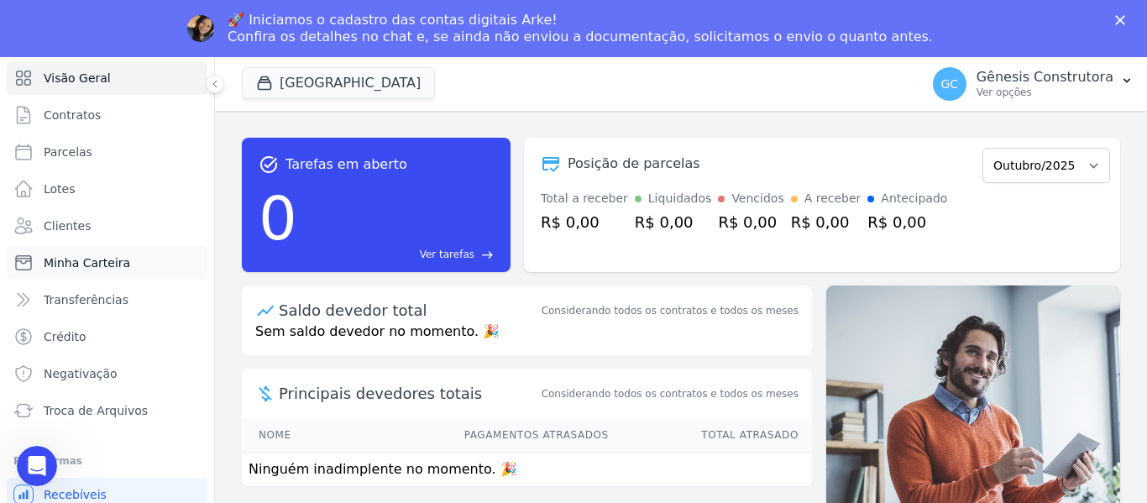
scroll to position [71, 0]
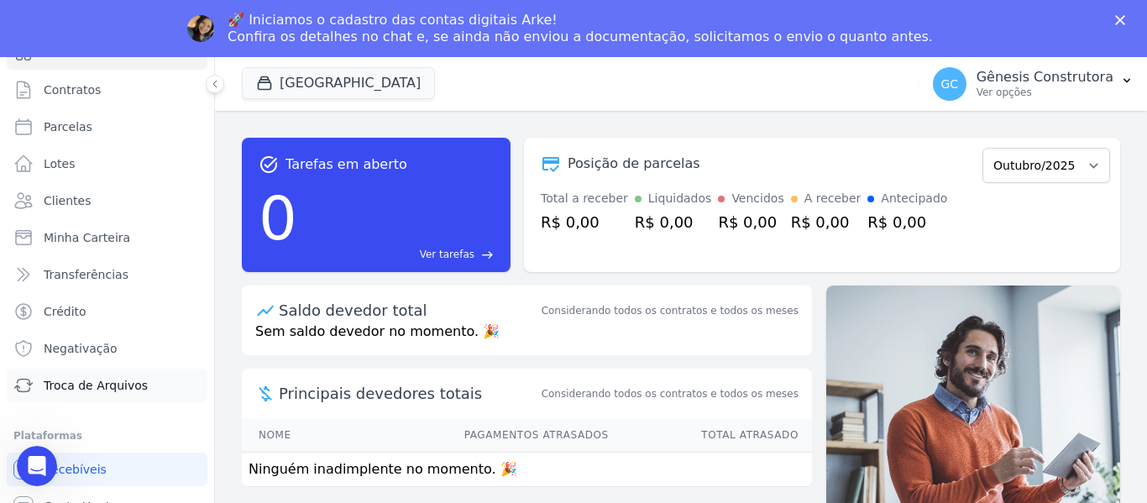
click at [154, 384] on link "Troca de Arquivos" at bounding box center [107, 385] width 201 height 34
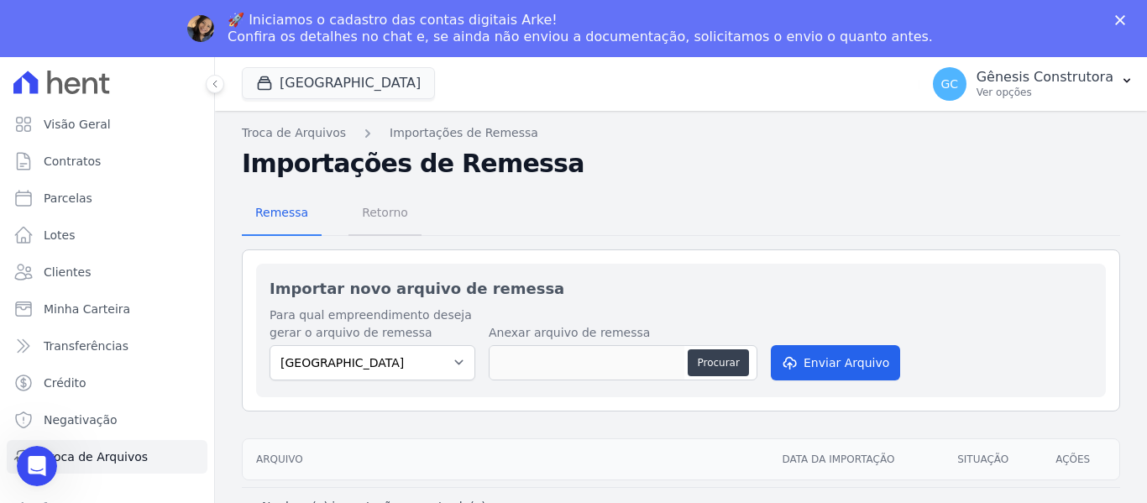
click at [370, 209] on span "Retorno" at bounding box center [385, 213] width 66 height 34
